Goal: Task Accomplishment & Management: Manage account settings

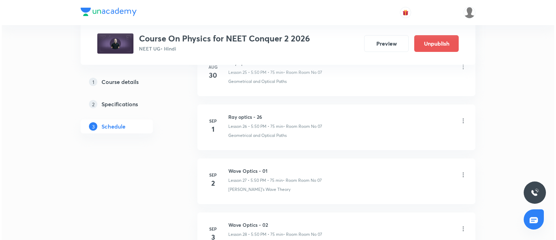
scroll to position [1823, 0]
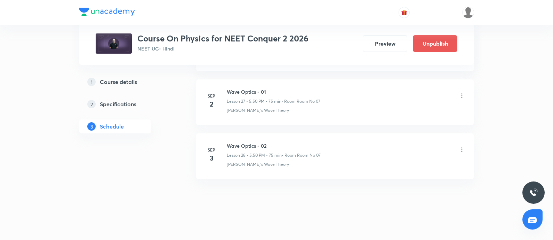
click at [464, 146] on icon at bounding box center [461, 149] width 7 height 7
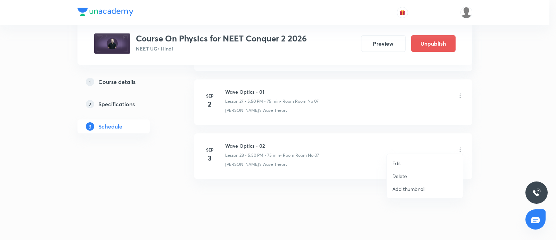
click at [408, 160] on li "Edit" at bounding box center [425, 163] width 76 height 13
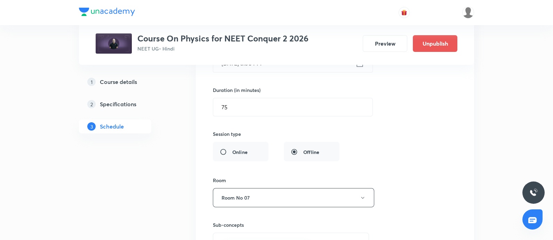
scroll to position [1652, 0]
click at [235, 101] on input "75" at bounding box center [292, 108] width 159 height 18
type input "7"
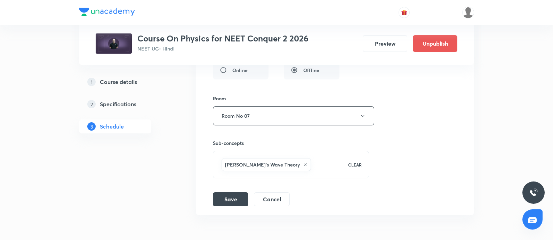
scroll to position [1770, 0]
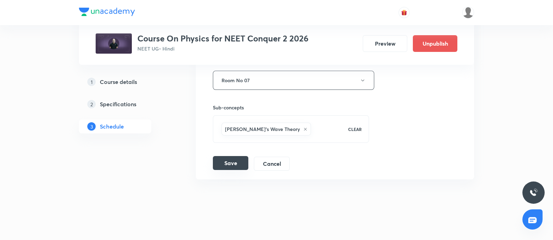
type input "90"
click at [228, 156] on button "Save" at bounding box center [230, 163] width 35 height 14
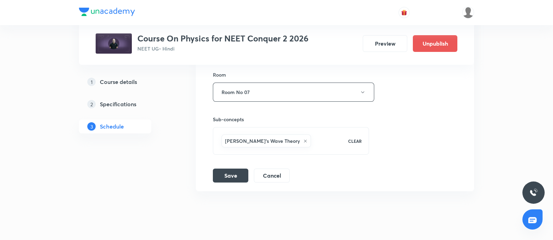
click at [227, 168] on button "Save" at bounding box center [230, 175] width 35 height 14
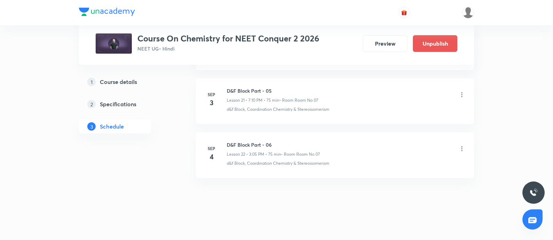
click at [462, 92] on icon at bounding box center [462, 94] width 1 height 5
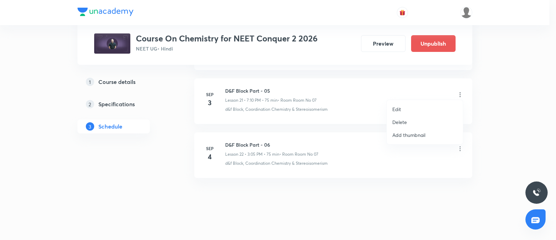
click at [401, 109] on li "Edit" at bounding box center [425, 109] width 76 height 13
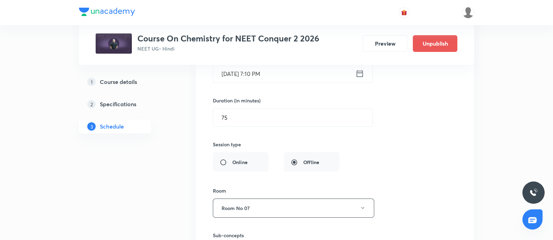
scroll to position [1263, 0]
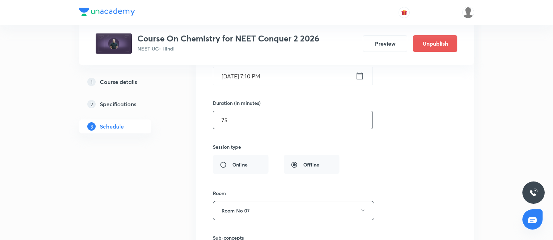
click at [239, 111] on input "75" at bounding box center [292, 120] width 159 height 18
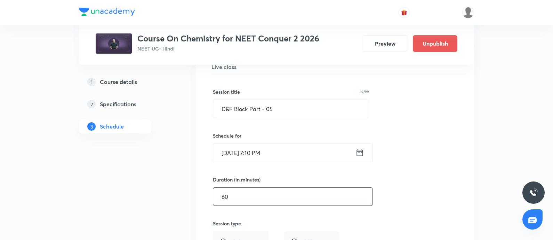
scroll to position [1183, 0]
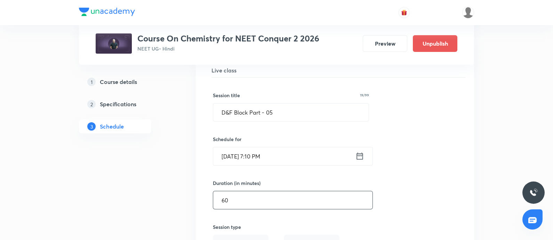
type input "60"
click at [283, 158] on input "Sep 3, 2025, 7:10 PM" at bounding box center [284, 156] width 142 height 18
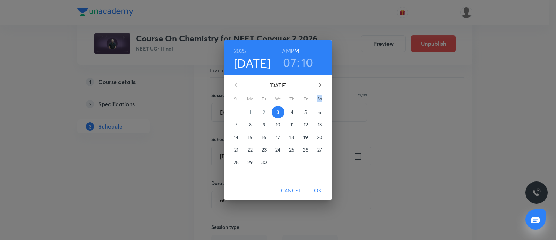
click at [283, 158] on div "1" at bounding box center [278, 162] width 14 height 13
click at [278, 114] on p "3" at bounding box center [278, 112] width 2 height 7
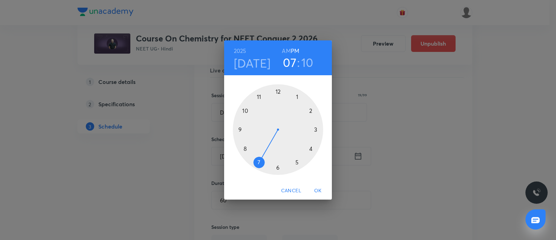
click at [259, 163] on div at bounding box center [278, 129] width 90 height 90
click at [297, 162] on div at bounding box center [278, 129] width 90 height 90
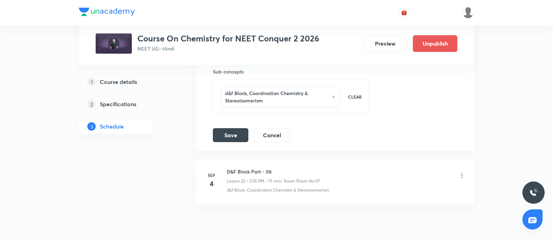
scroll to position [1435, 0]
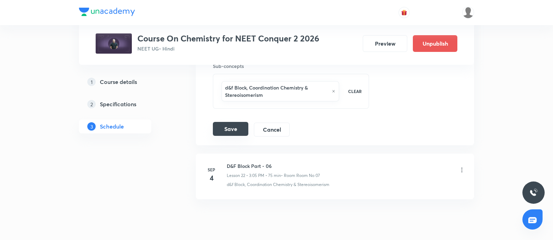
click at [233, 126] on button "Save" at bounding box center [230, 129] width 35 height 14
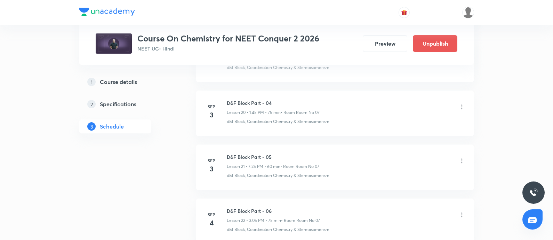
scroll to position [1434, 0]
